Goal: Information Seeking & Learning: Learn about a topic

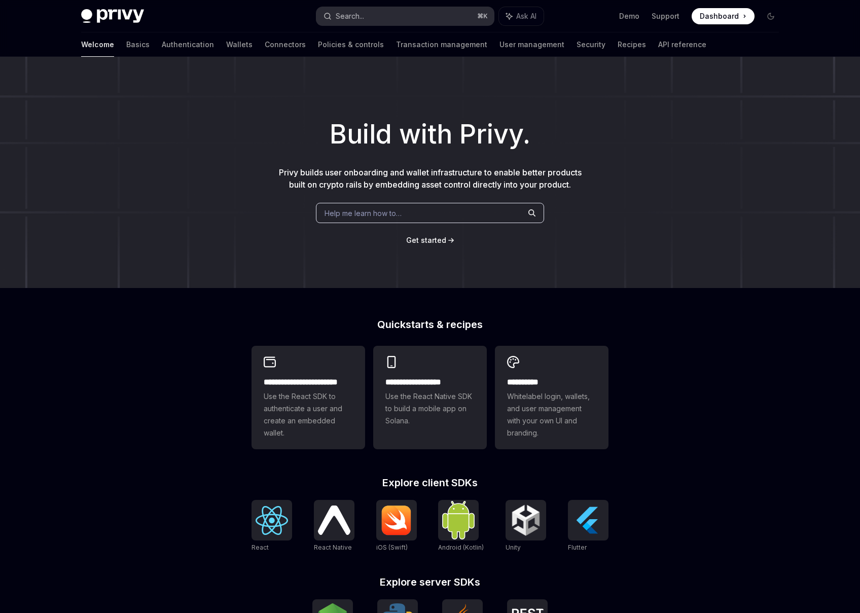
click at [390, 8] on button "Search... ⌘ K" at bounding box center [404, 16] width 177 height 18
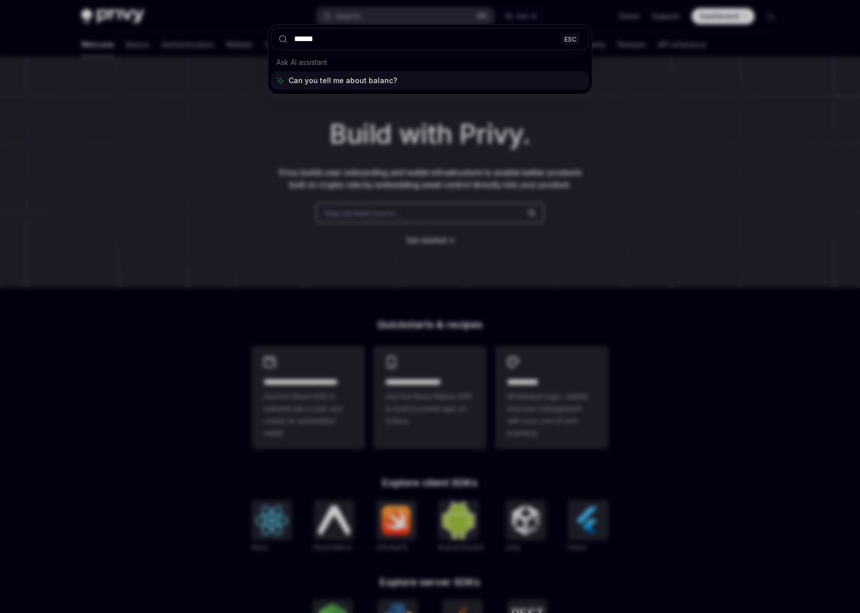
type input "*******"
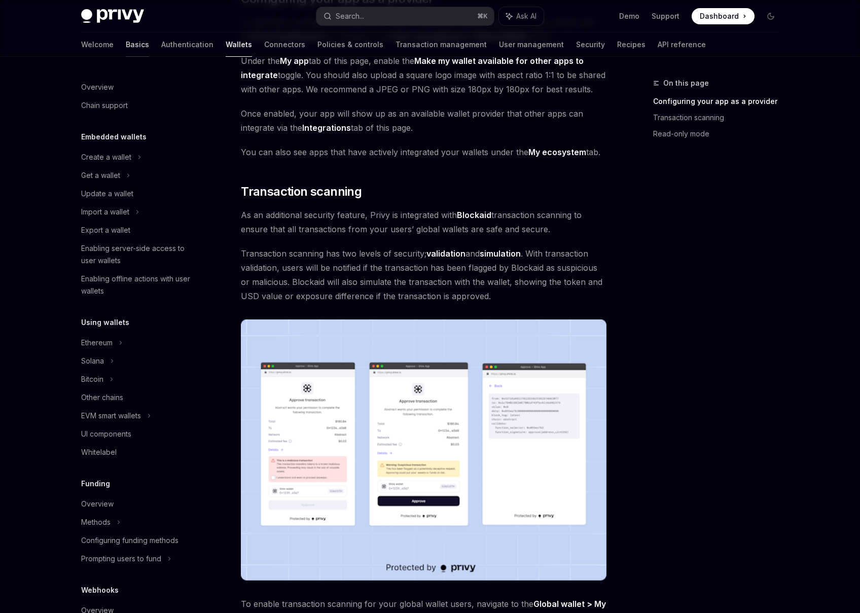
click at [126, 46] on link "Basics" at bounding box center [137, 44] width 23 height 24
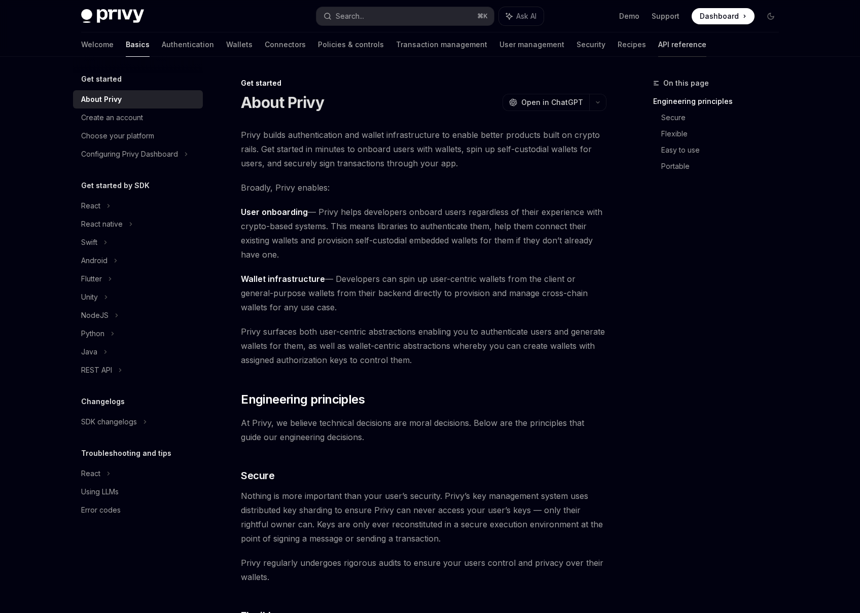
click at [658, 41] on link "API reference" at bounding box center [682, 44] width 48 height 24
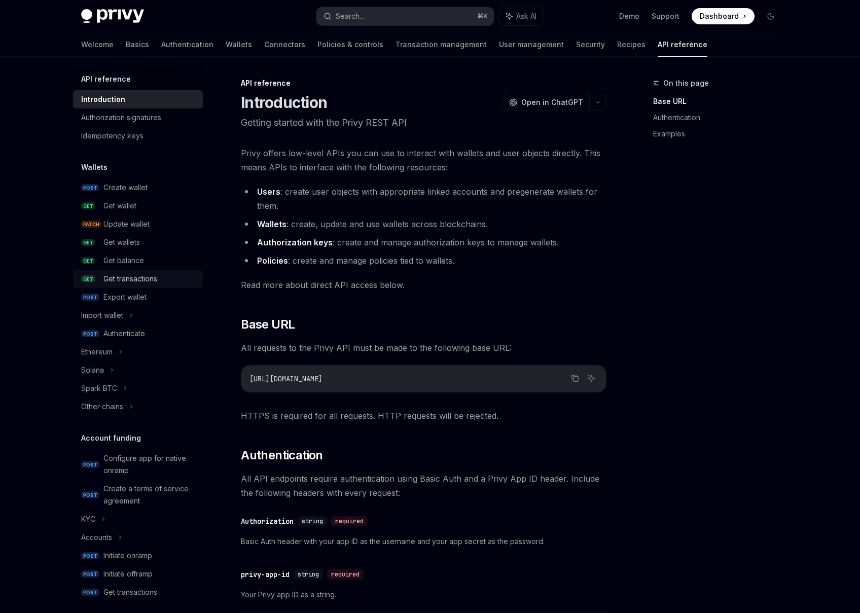
click at [133, 273] on div "Get transactions" at bounding box center [130, 279] width 54 height 12
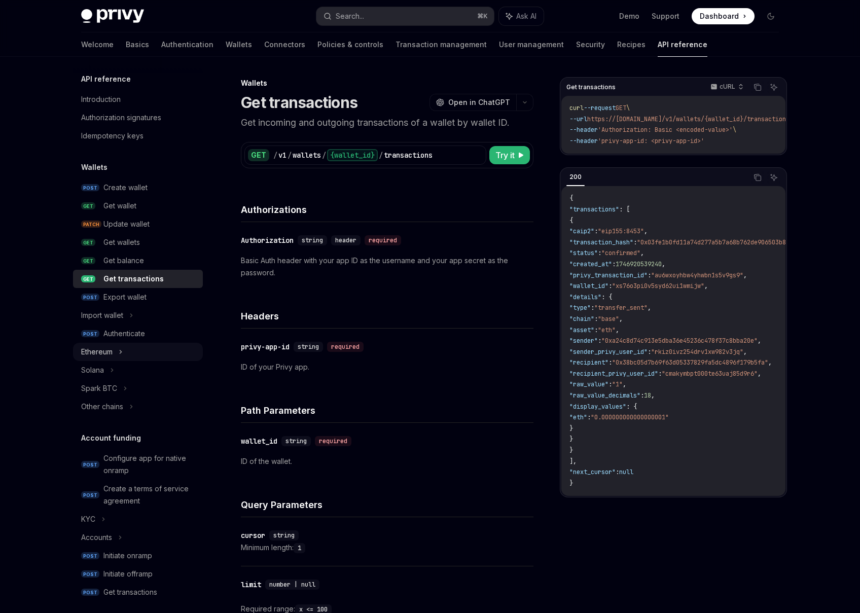
click at [122, 353] on icon at bounding box center [121, 352] width 4 height 12
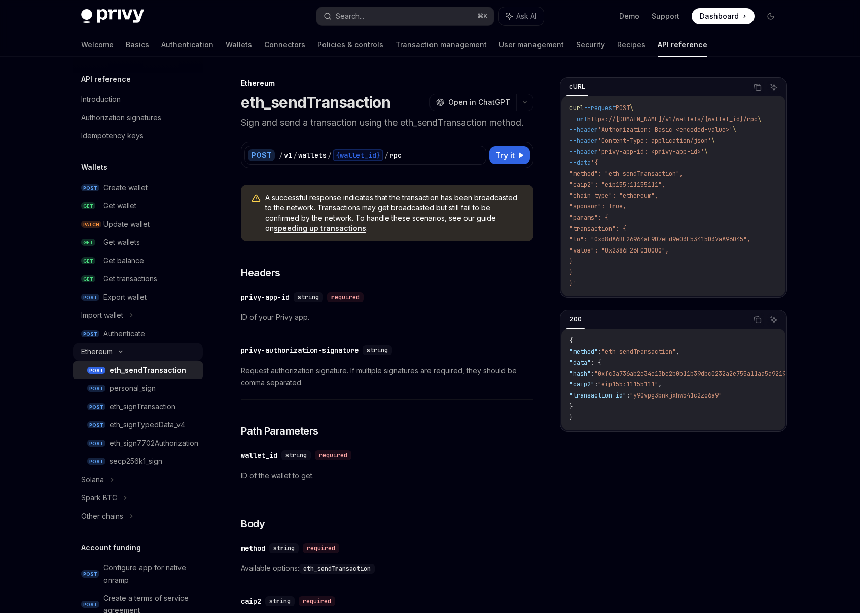
click at [122, 353] on icon at bounding box center [121, 352] width 12 height 4
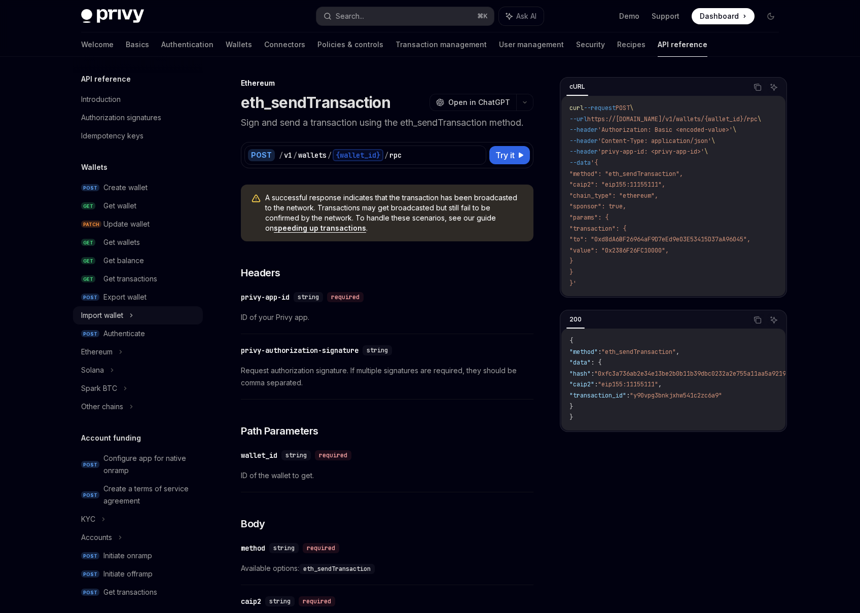
click at [128, 317] on div "Import wallet" at bounding box center [138, 315] width 130 height 18
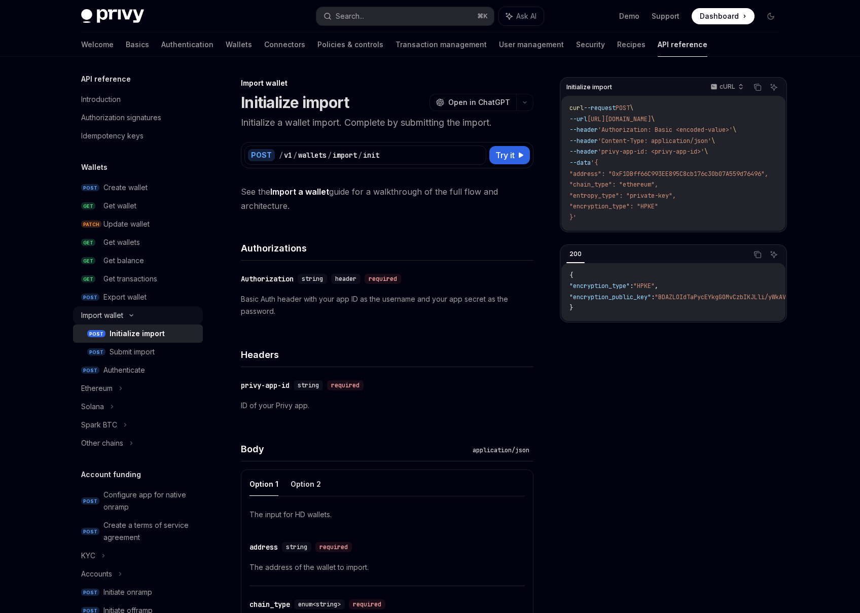
click at [128, 315] on icon at bounding box center [131, 315] width 12 height 4
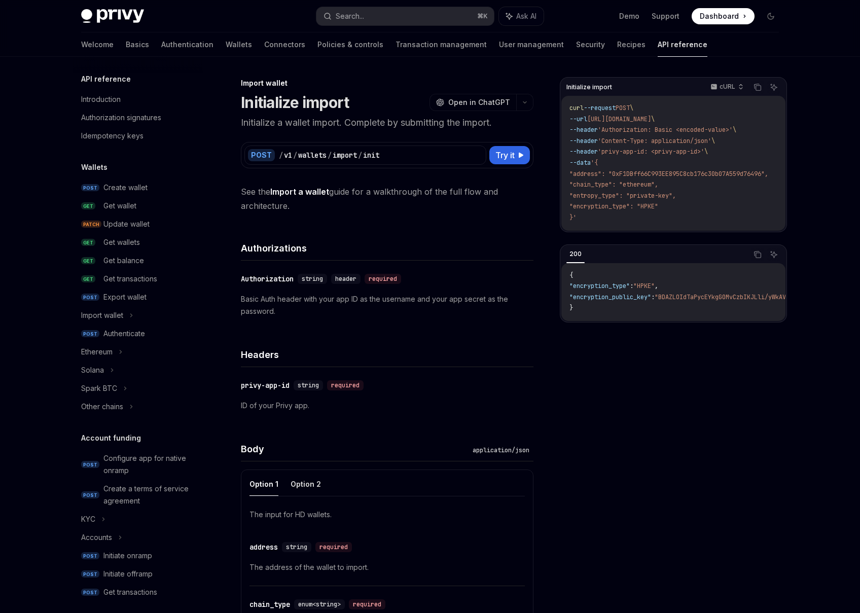
type textarea "*"
